Goal: Task Accomplishment & Management: Complete application form

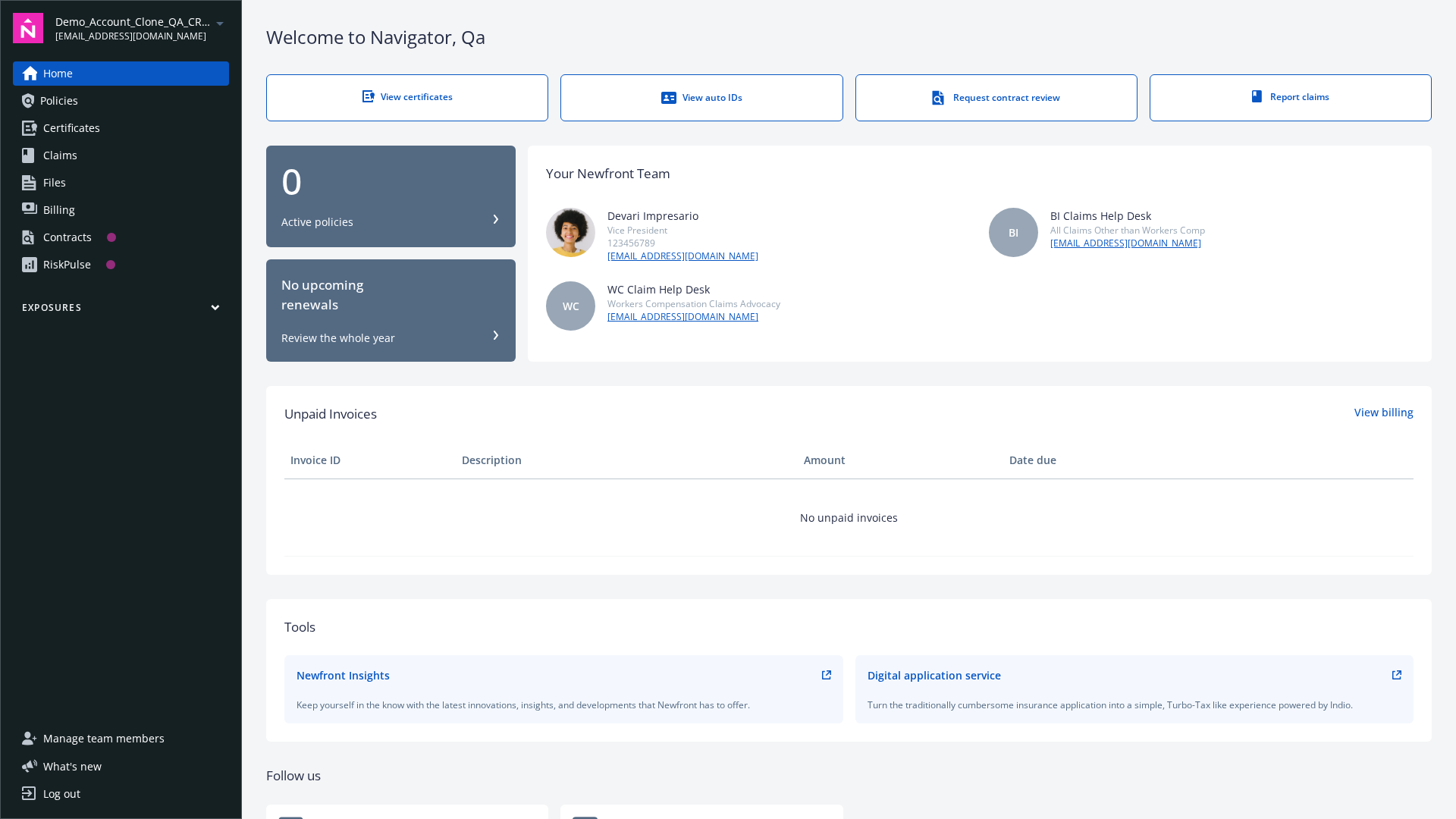
click at [142, 28] on span "Demo_Account_Clone_QA_CR_Tests_Prospect" at bounding box center [132, 21] width 156 height 16
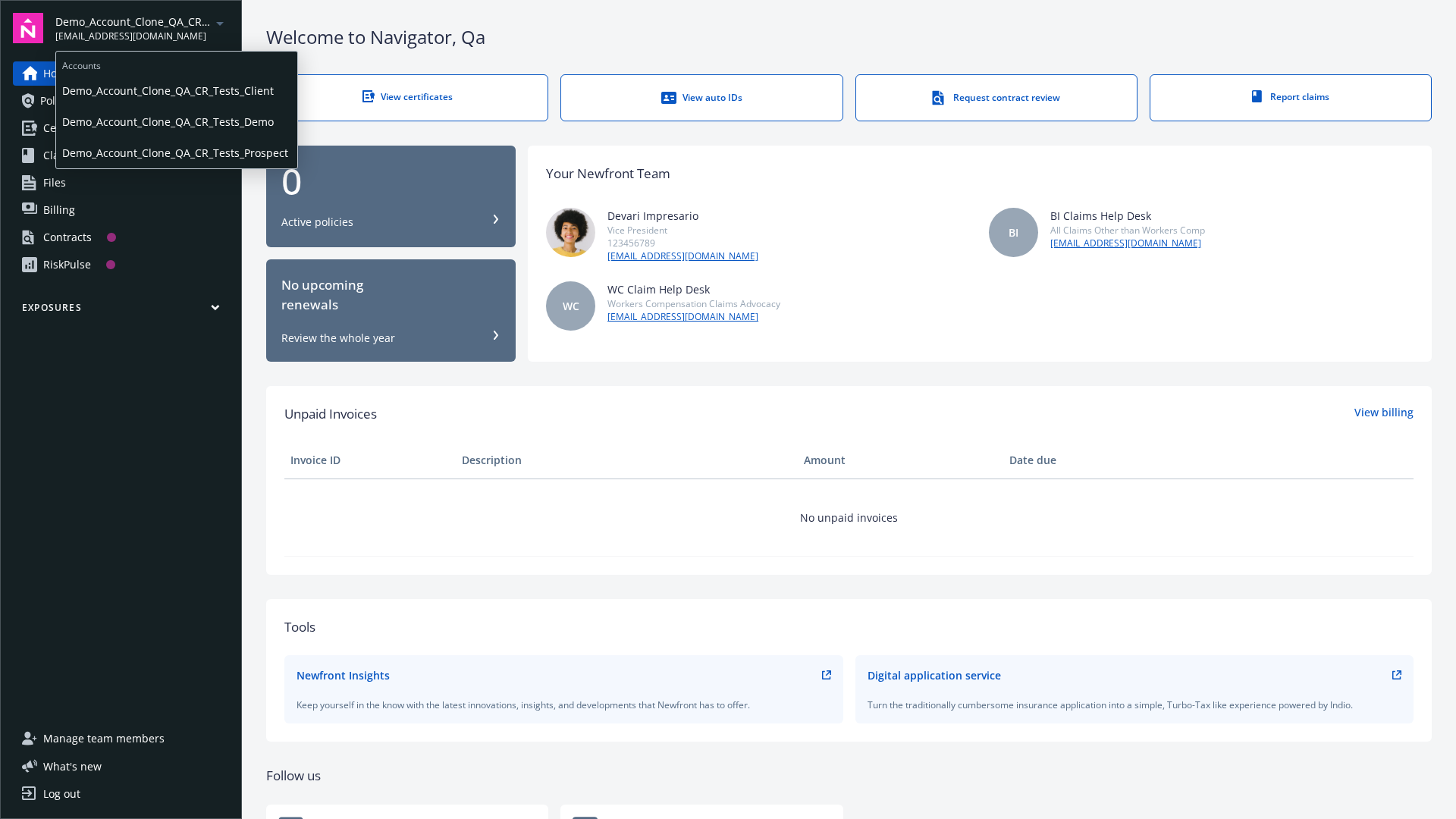
click at [175, 90] on span "Demo_Account_Clone_QA_CR_Tests_Client" at bounding box center [177, 90] width 229 height 31
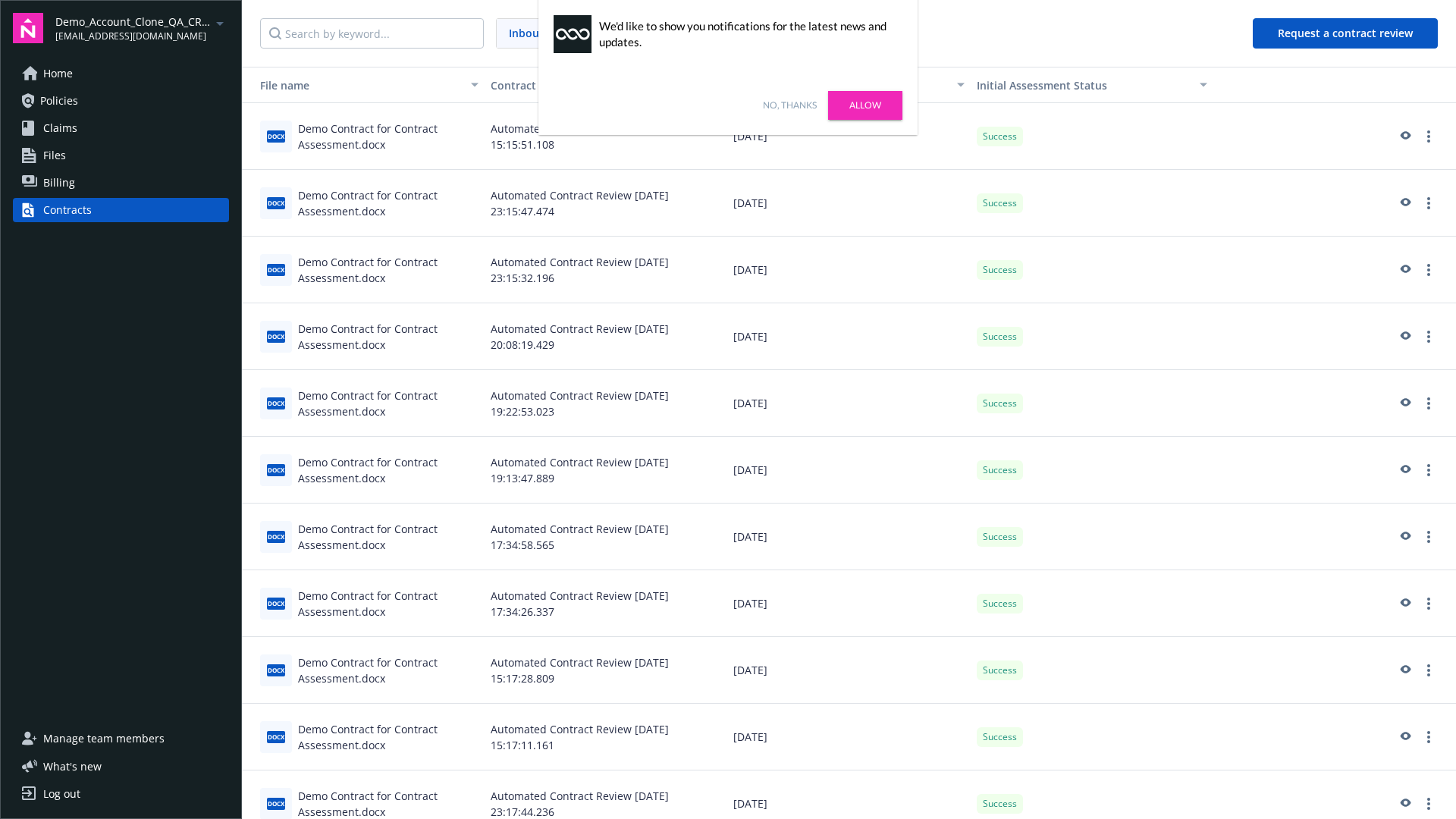
click at [790, 105] on link "No, thanks" at bounding box center [790, 105] width 54 height 14
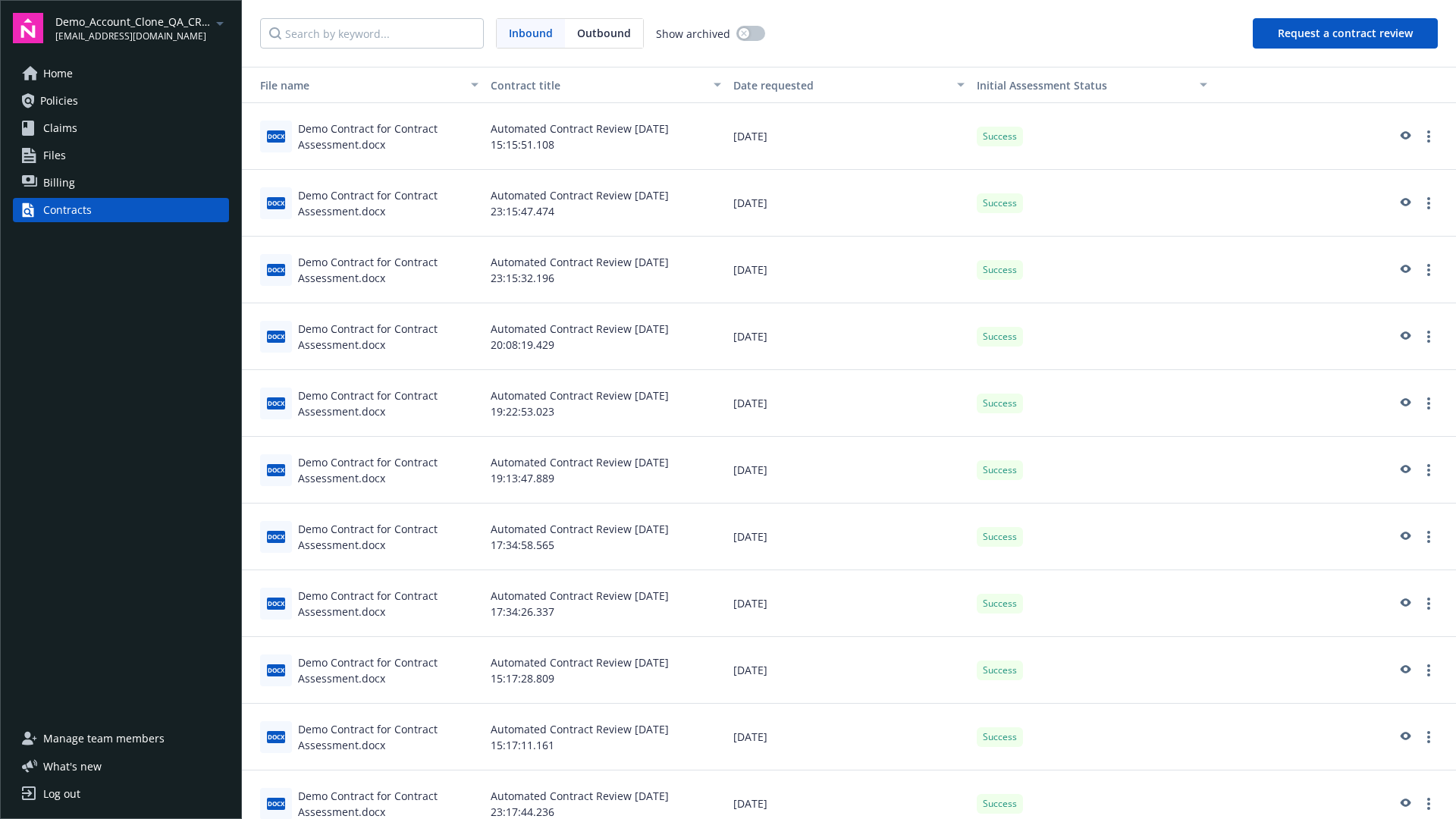
click at [1347, 34] on button "Request a contract review" at bounding box center [1346, 34] width 185 height 31
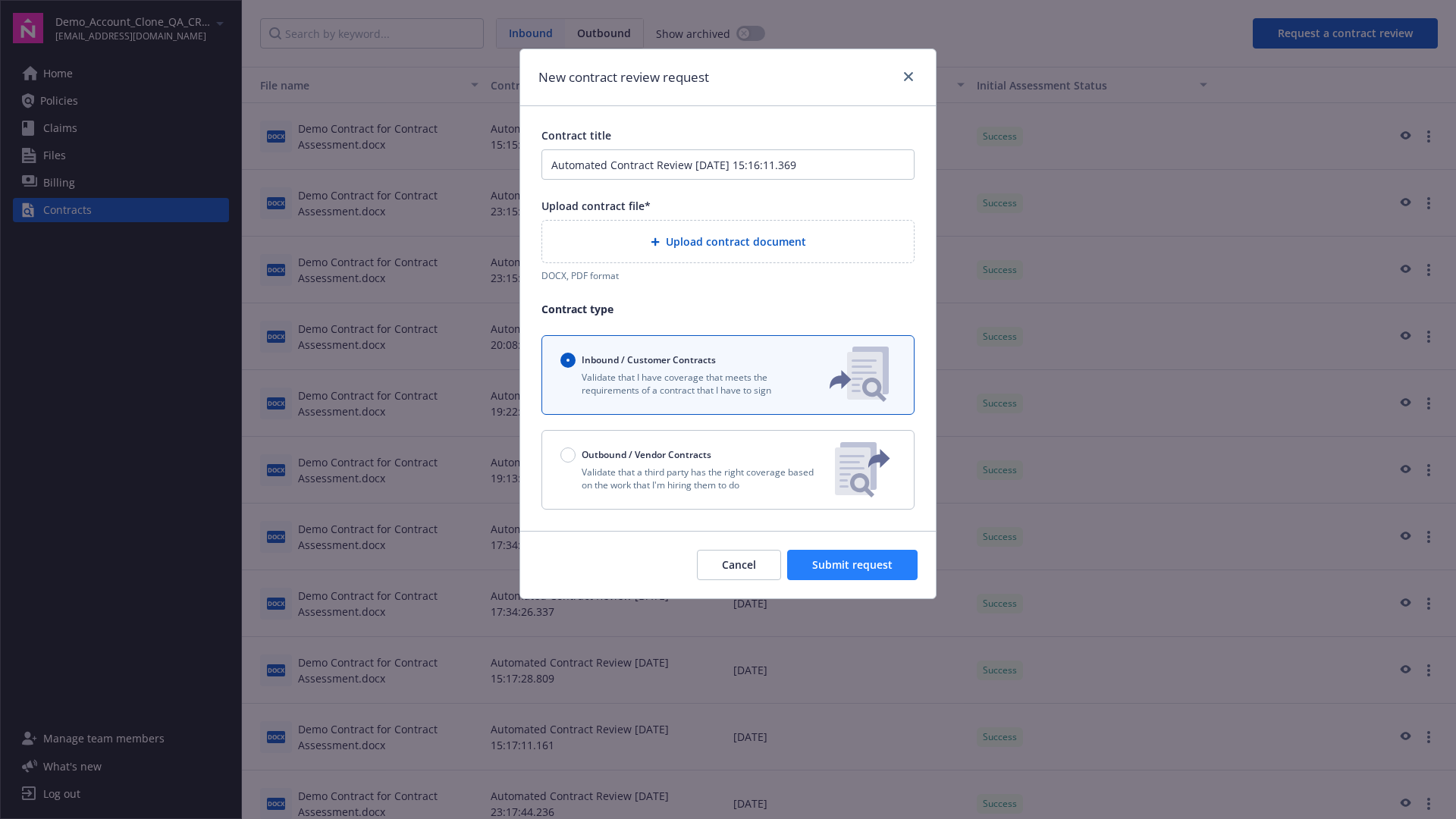
type input "Automated Contract Review [DATE] 15:16:11.369"
click at [728, 469] on p "Validate that a third party has the right coverage based on the work that I'm h…" at bounding box center [691, 479] width 262 height 26
radio input "false"
radio input "true"
click at [853, 572] on span "Submit request" at bounding box center [853, 564] width 80 height 14
